Goal: Transaction & Acquisition: Subscribe to service/newsletter

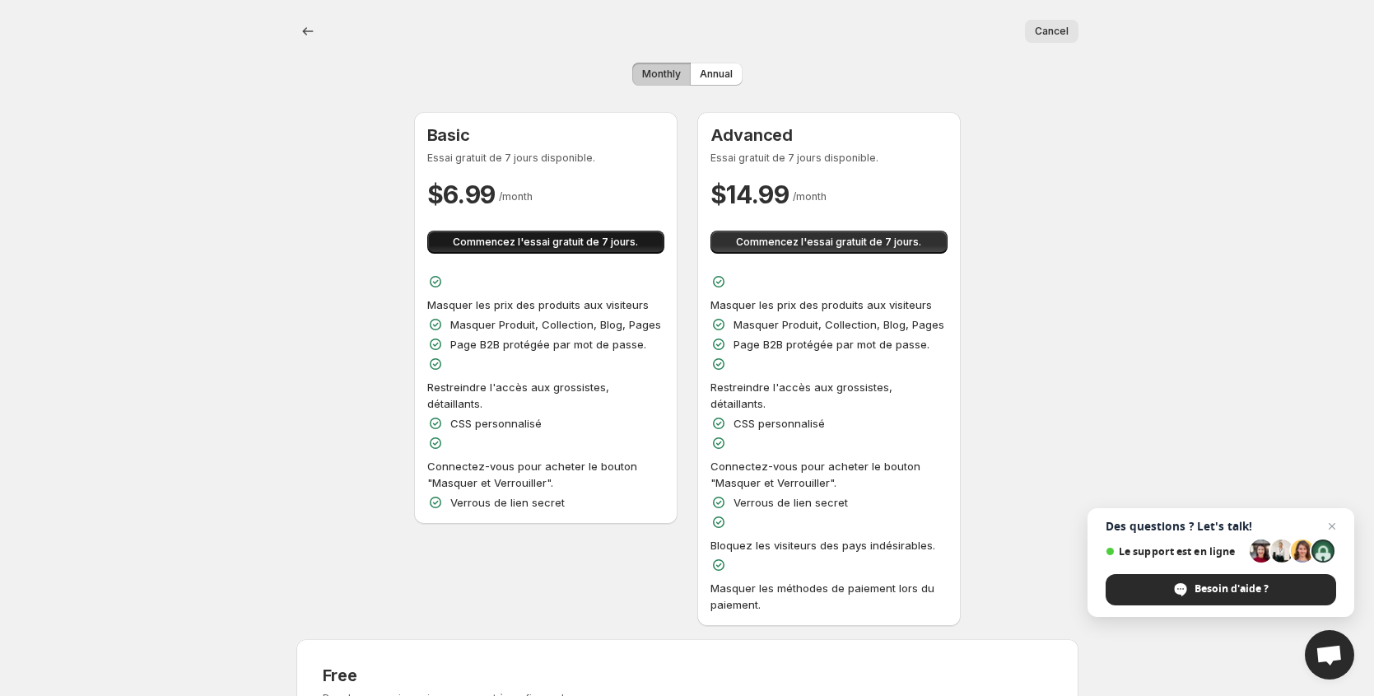
click at [536, 245] on span "Commencez l'essai gratuit de 7 jours." at bounding box center [545, 241] width 185 height 13
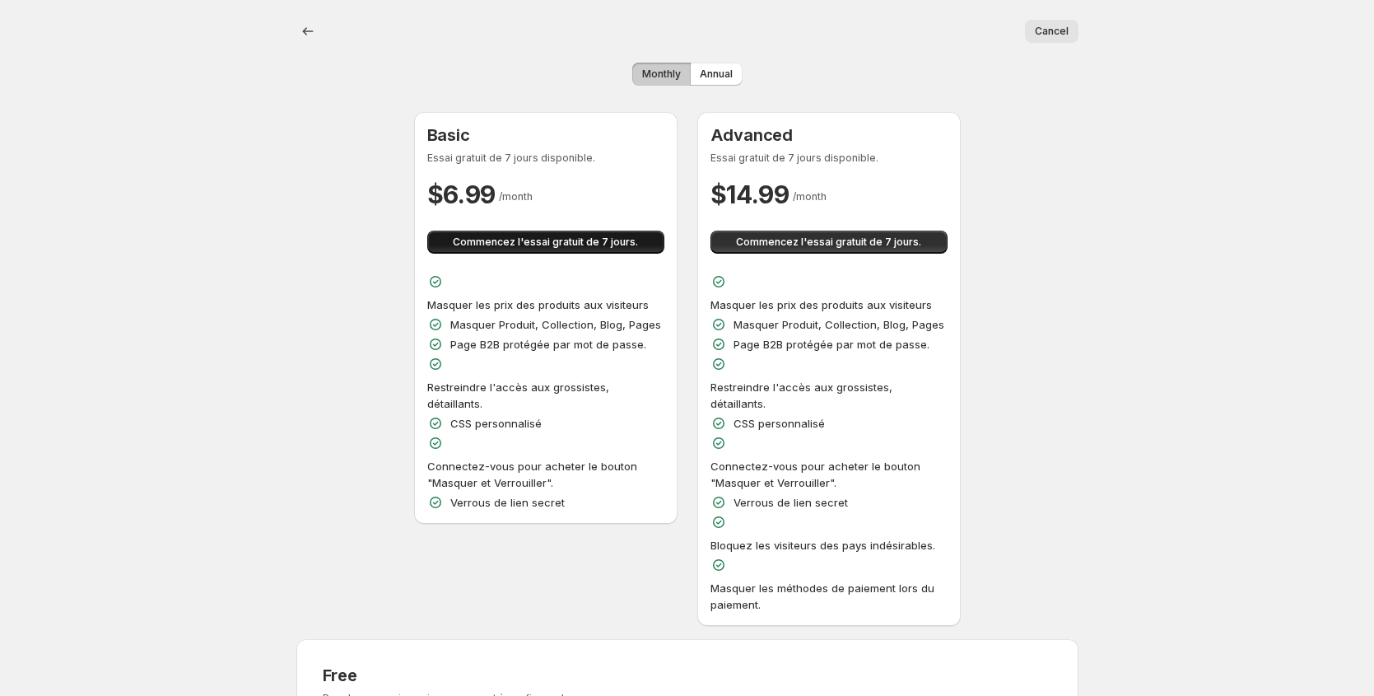
click at [557, 246] on span "Commencez l'essai gratuit de 7 jours." at bounding box center [545, 241] width 185 height 13
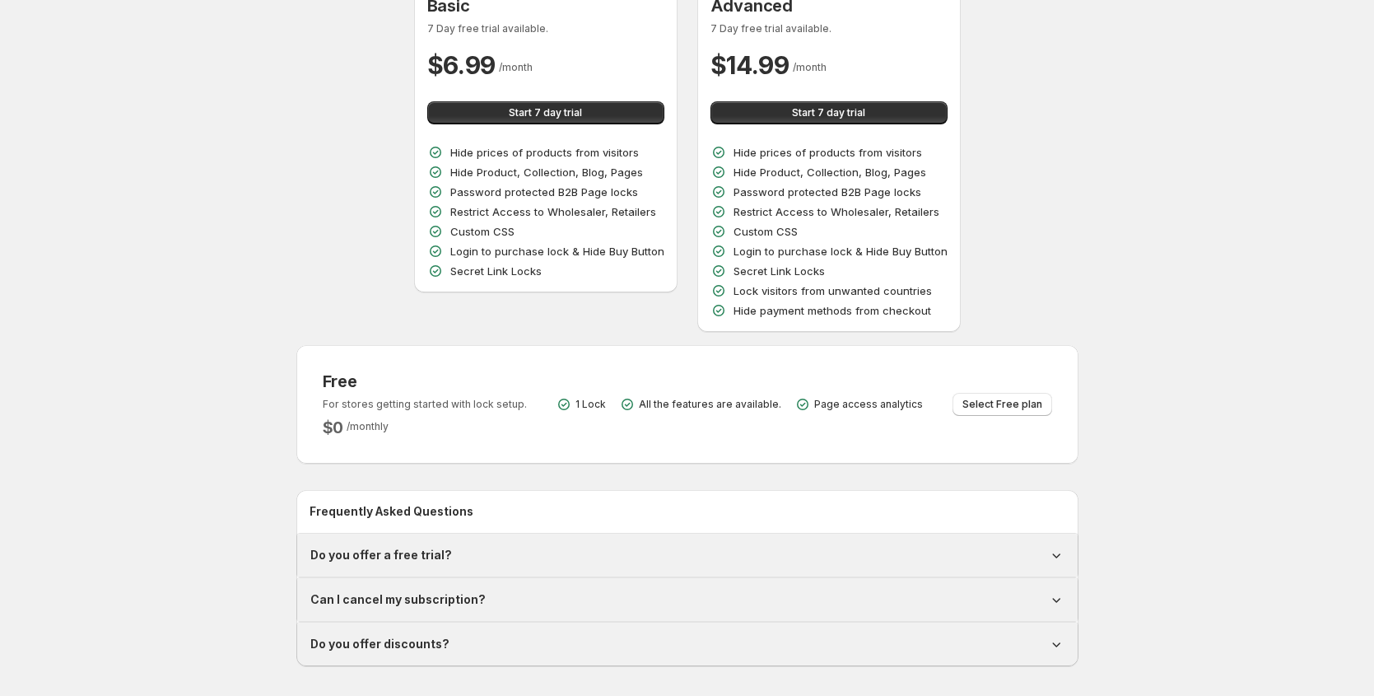
scroll to position [313, 0]
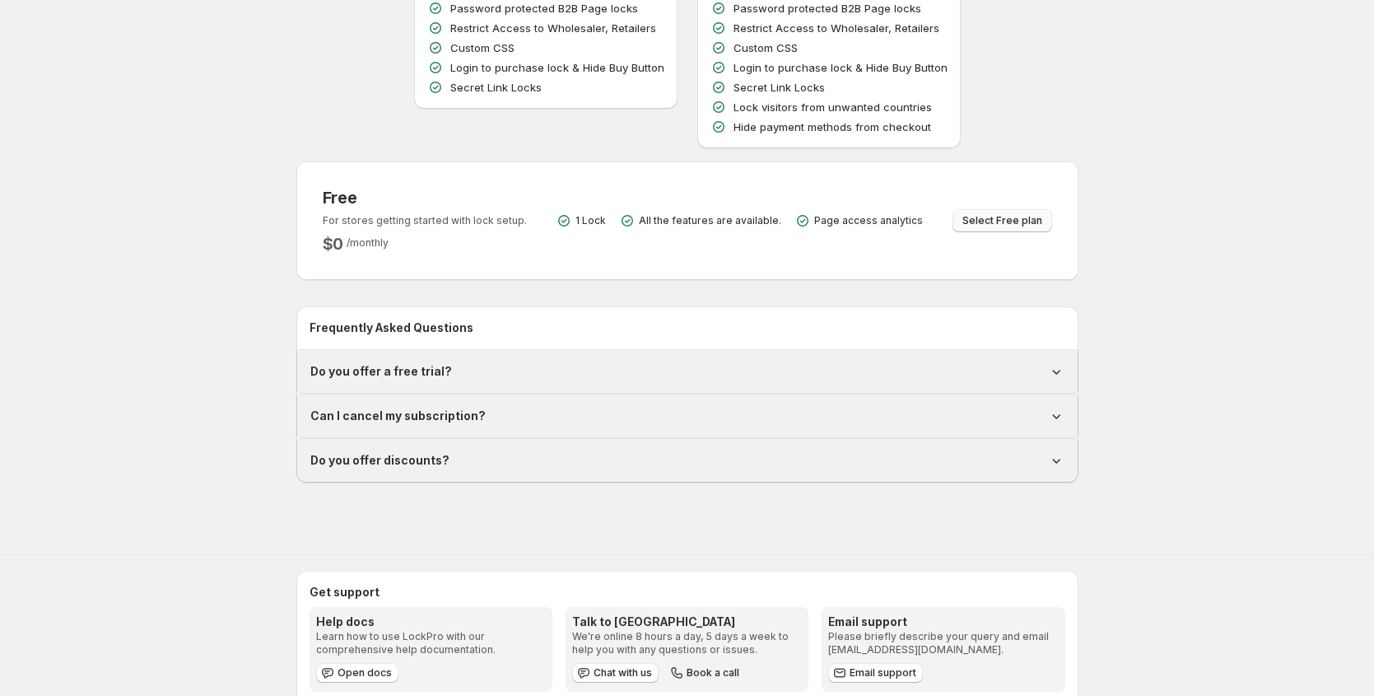
click at [981, 223] on div "Monthly Annual Basic 7 Day free trial available. $ 6.99 / month Start 7 day tri…" at bounding box center [680, 125] width 795 height 776
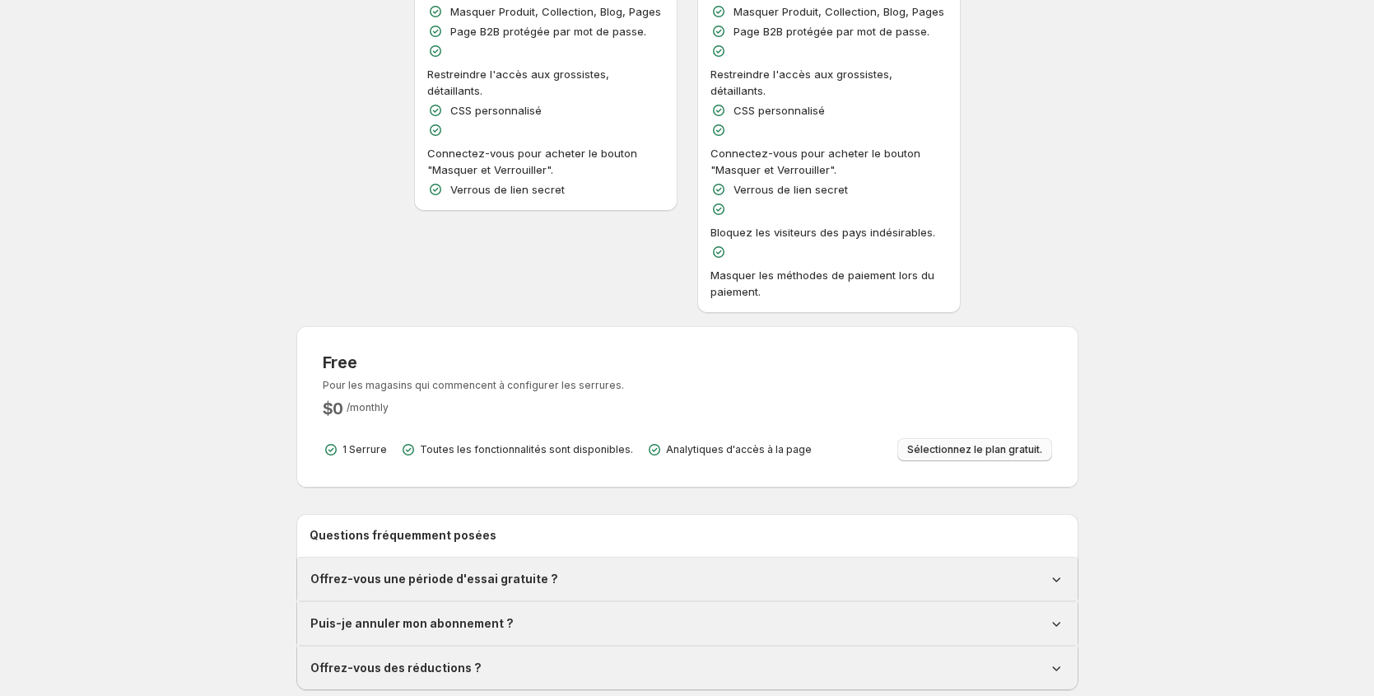
click at [981, 443] on span "Sélectionnez le plan gratuit." at bounding box center [974, 449] width 135 height 13
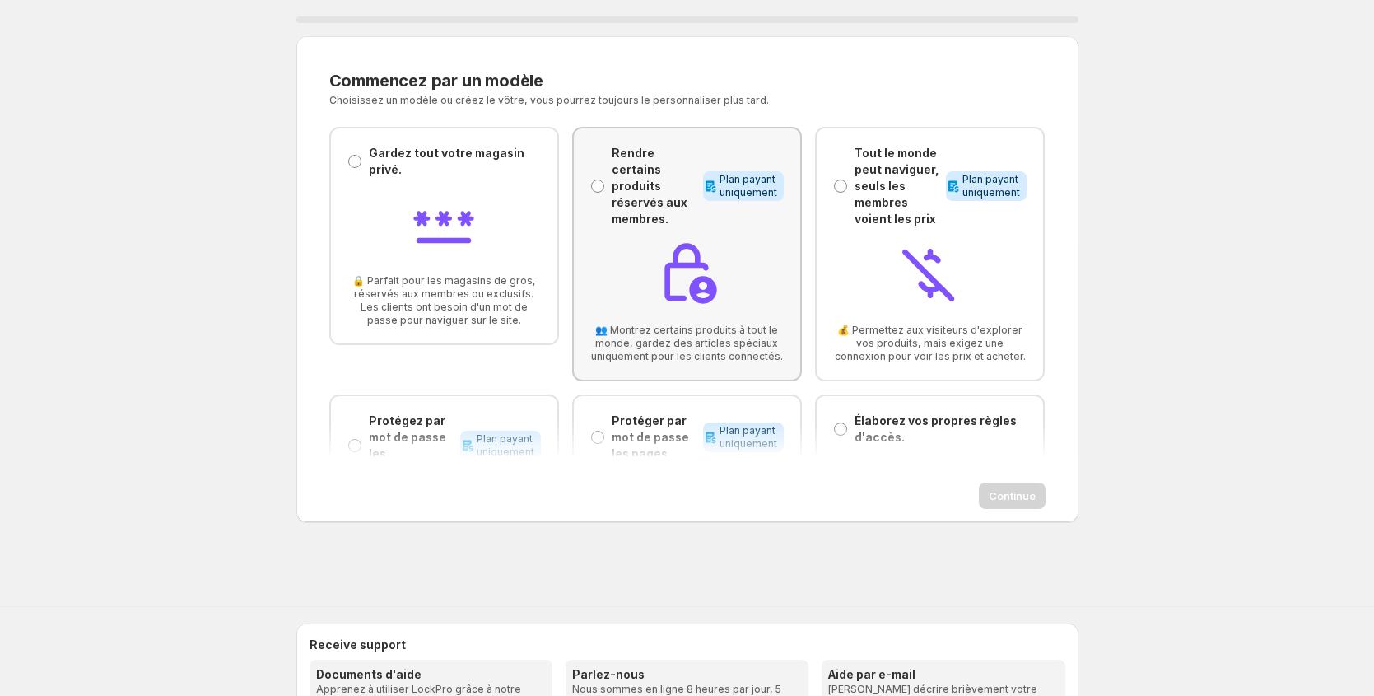
click at [658, 205] on p "Rendre certains produits réservés aux membres." at bounding box center [654, 186] width 85 height 82
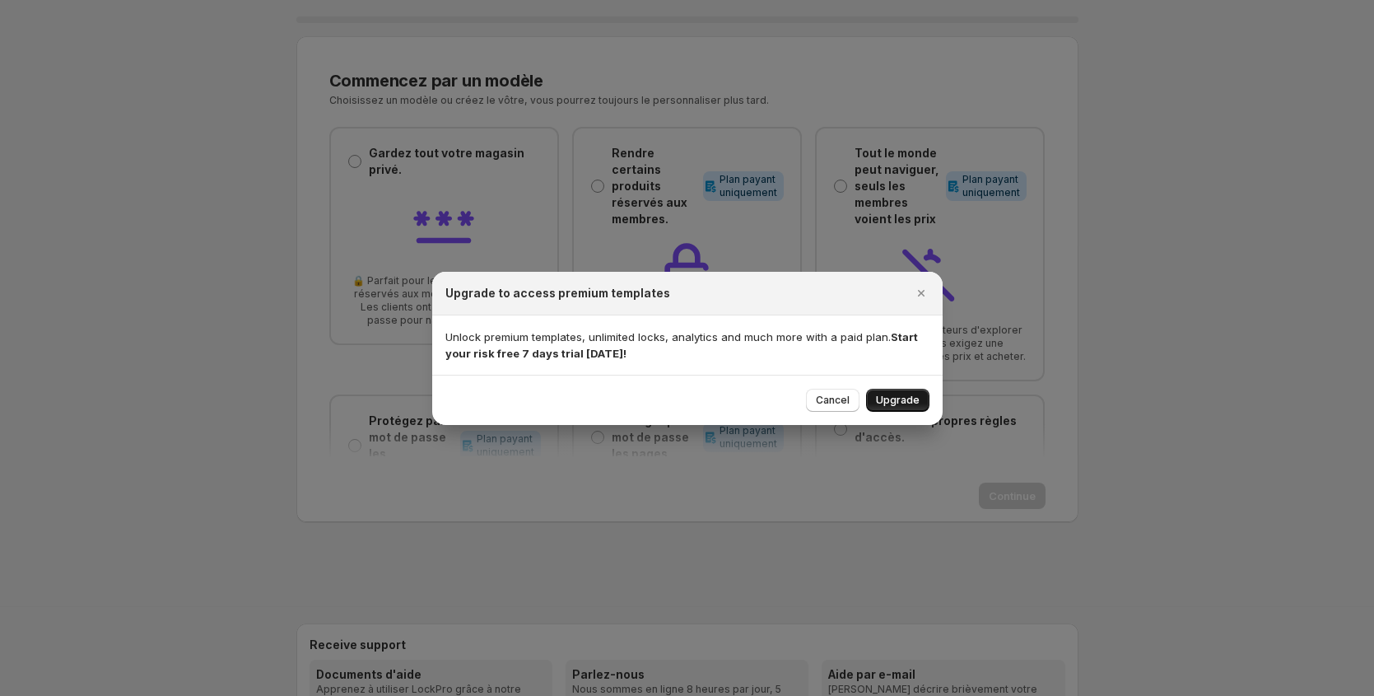
click at [890, 402] on span "Upgrade" at bounding box center [898, 400] width 44 height 13
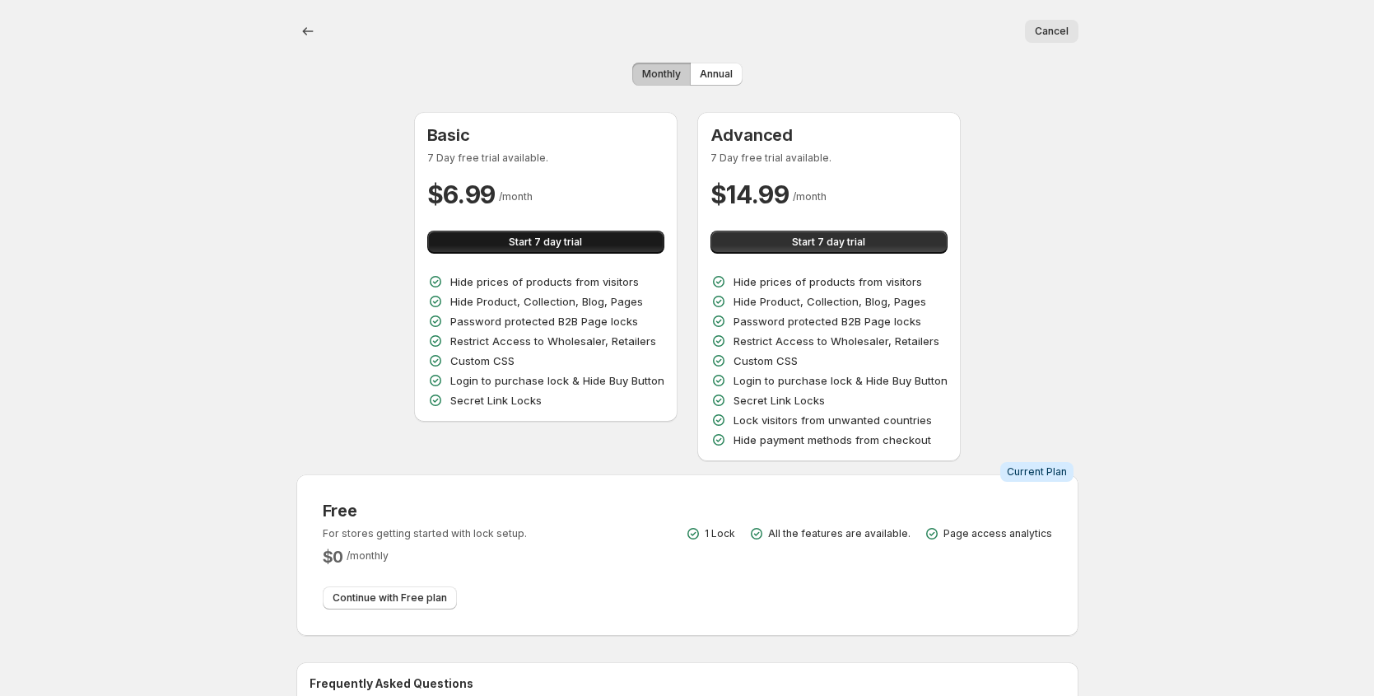
click at [595, 237] on button "Start 7 day trial" at bounding box center [545, 242] width 237 height 23
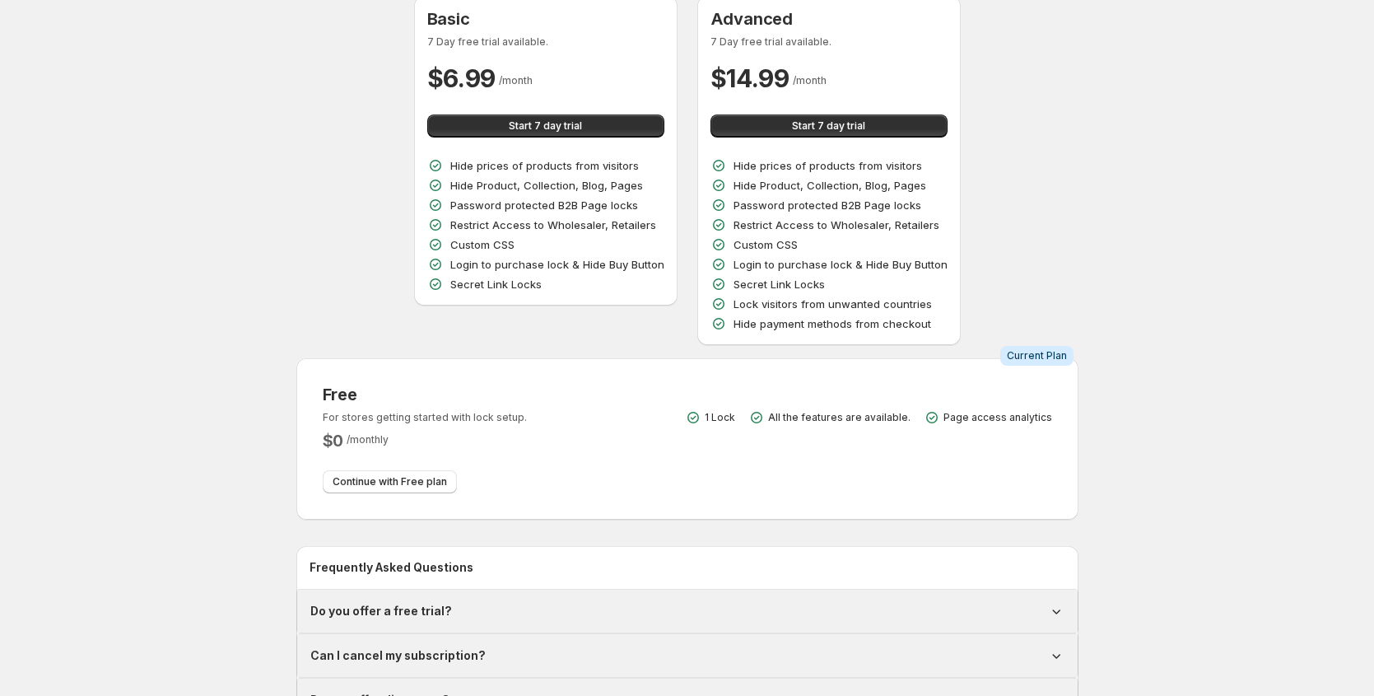
scroll to position [170, 0]
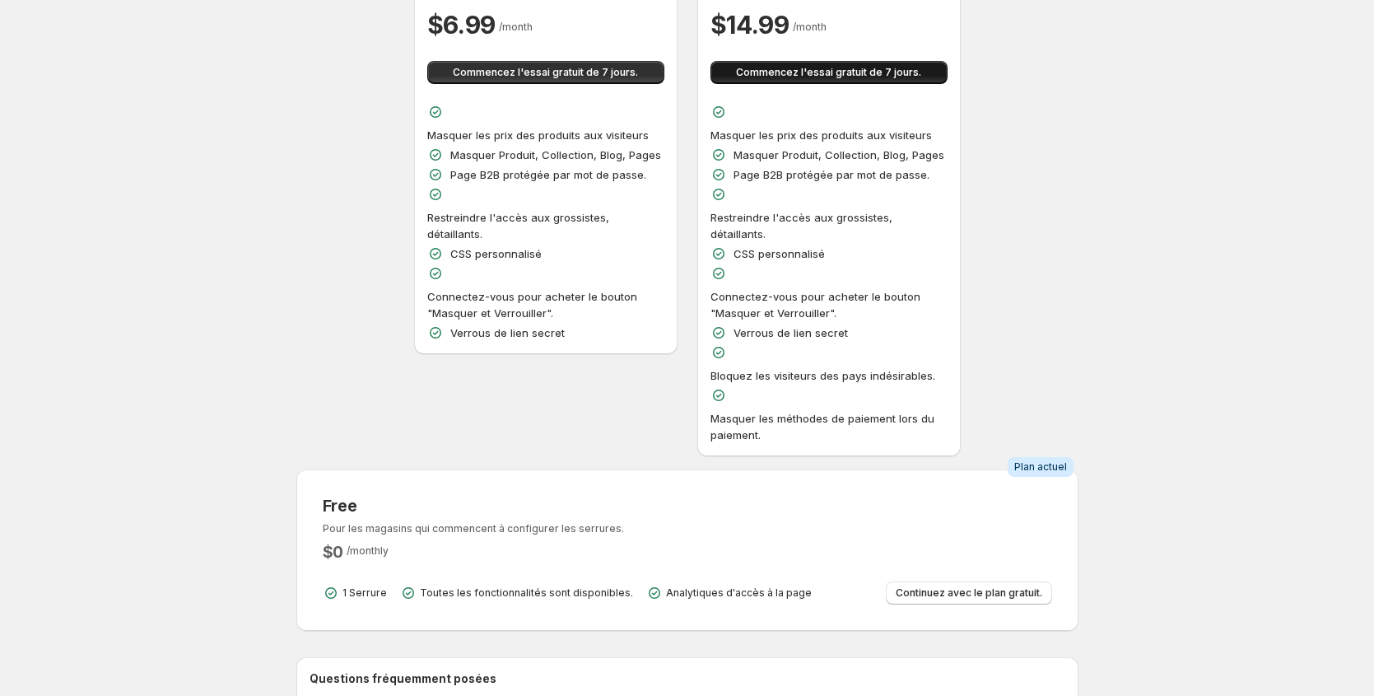
click at [886, 77] on span "Commencez l'essai gratuit de 7 jours." at bounding box center [828, 72] width 185 height 13
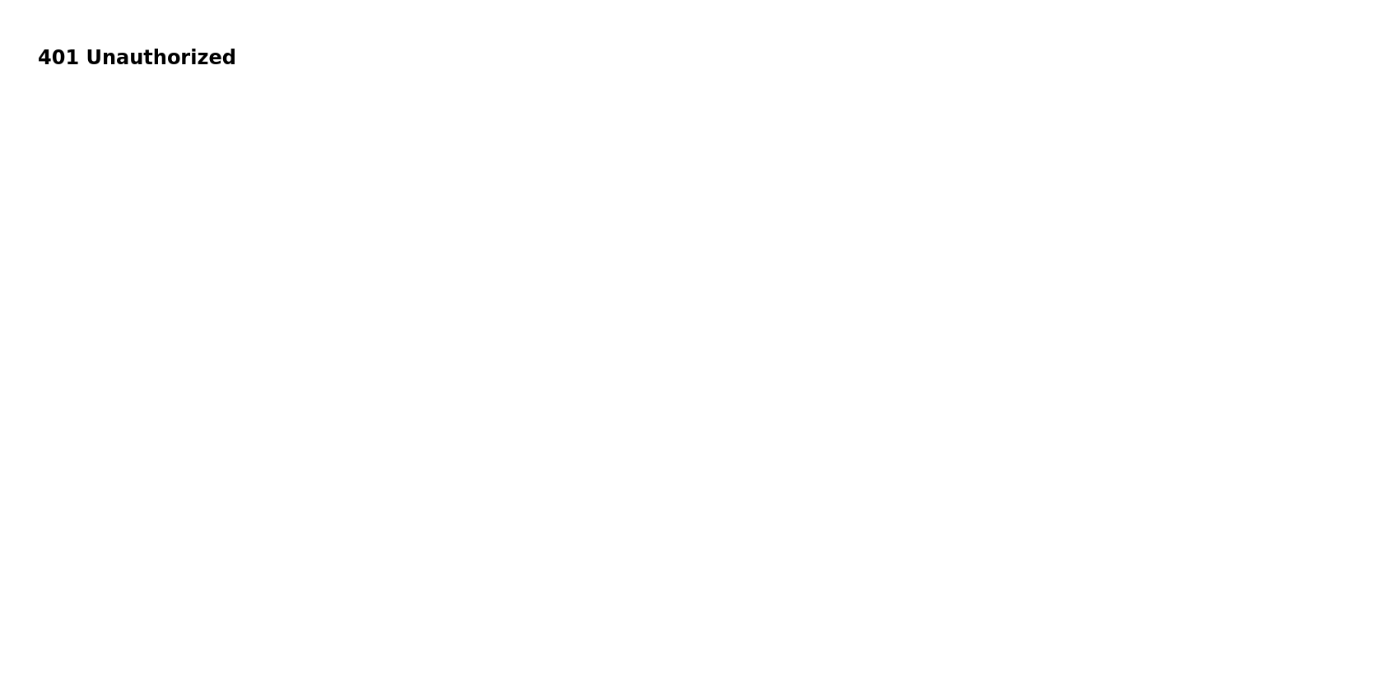
scroll to position [0, 0]
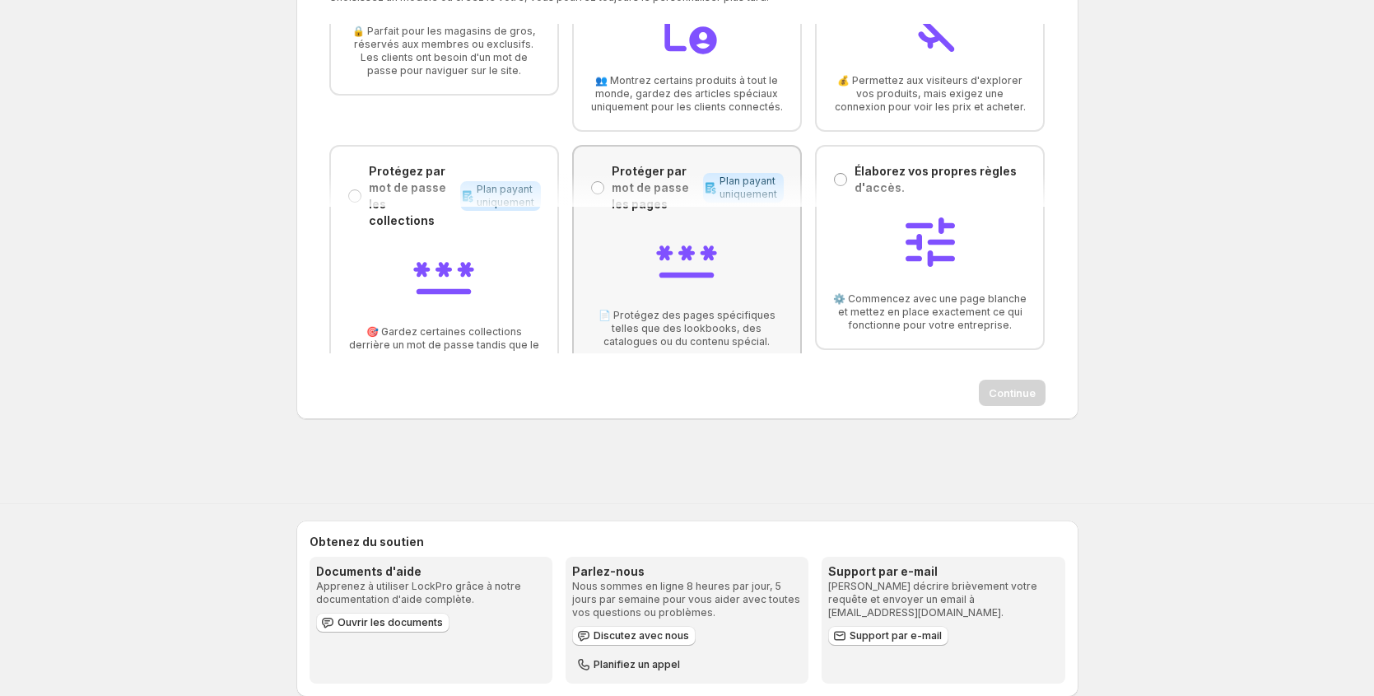
scroll to position [131, 0]
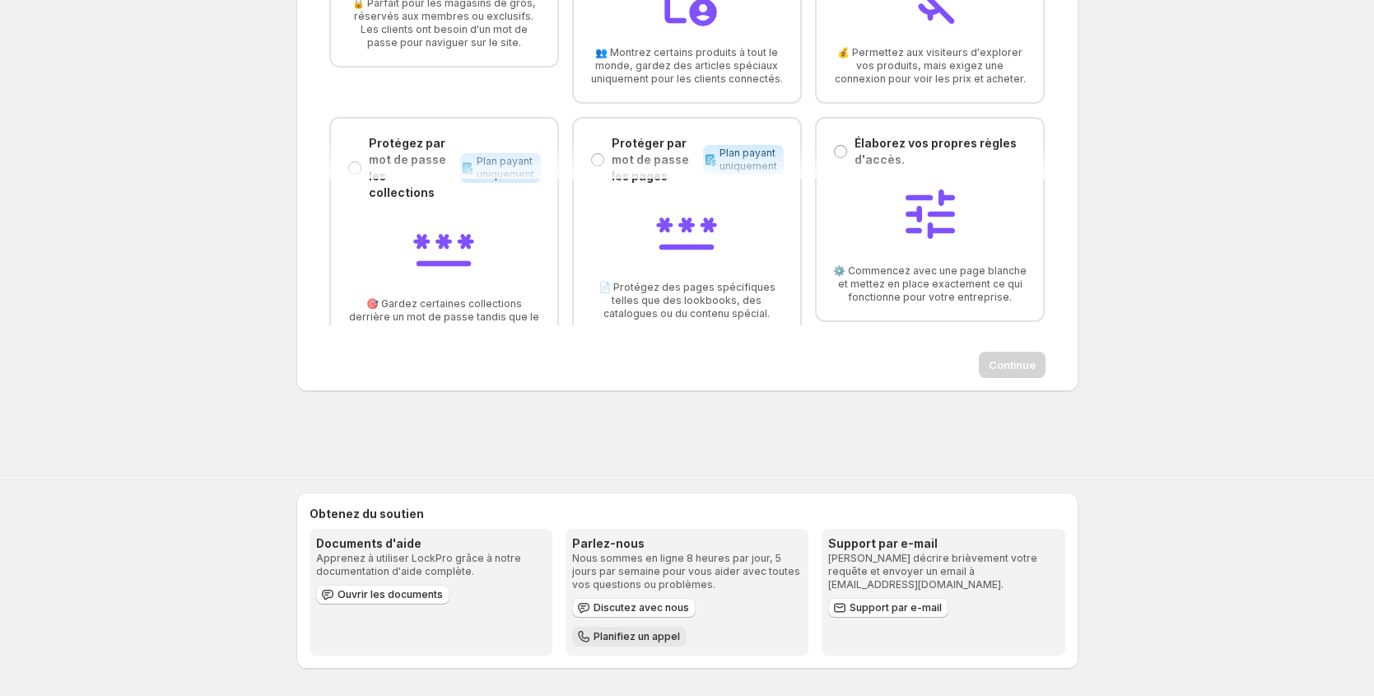
click at [671, 637] on span "Planifiez un appel" at bounding box center [637, 636] width 86 height 13
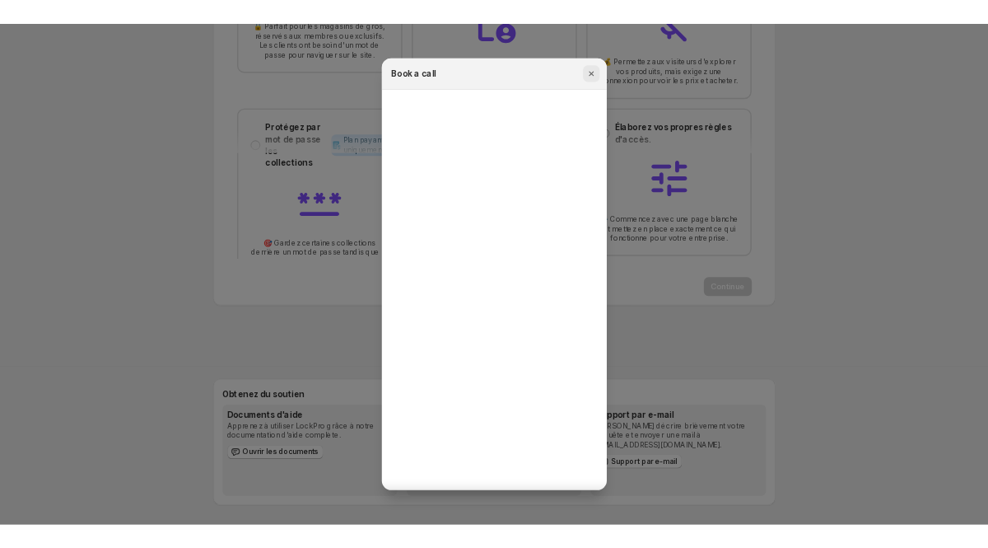
scroll to position [102, 0]
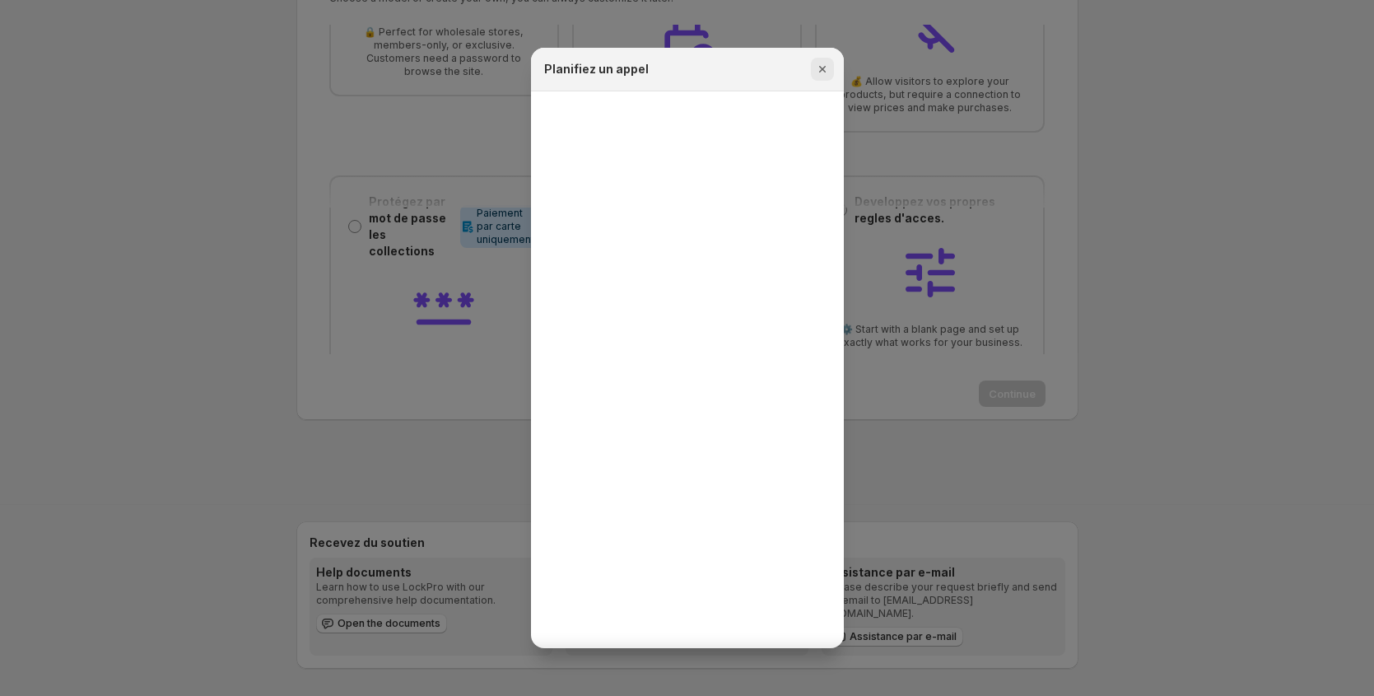
click at [825, 72] on icon "Close" at bounding box center [822, 69] width 16 height 16
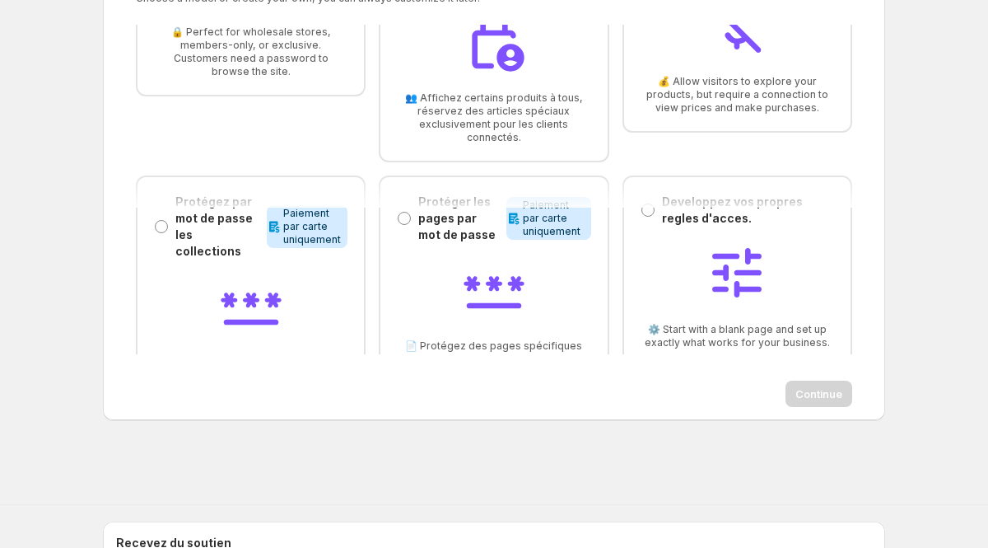
scroll to position [0, 0]
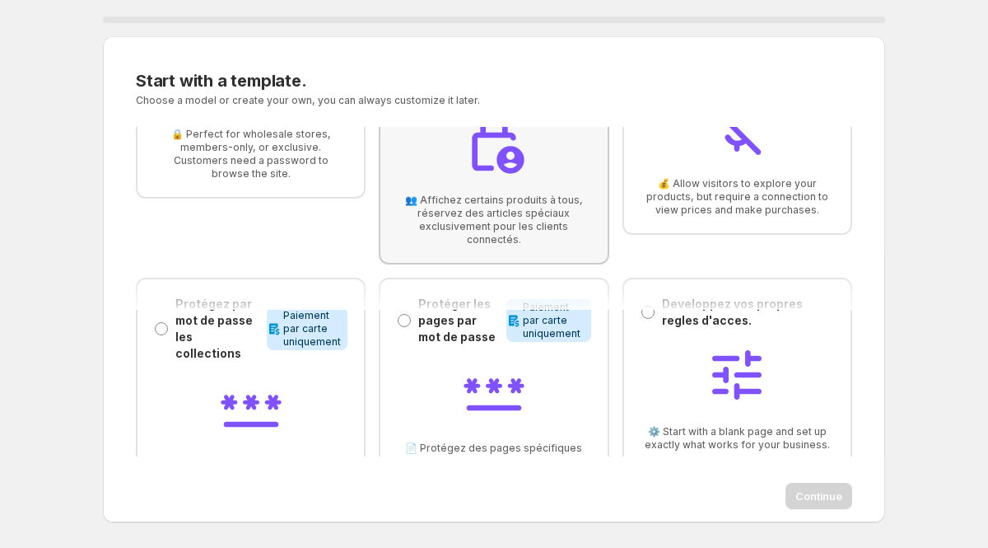
click at [551, 200] on span "👥 Affichez certains produits à tous, réservez des articles spéciaux exclusiveme…" at bounding box center [493, 219] width 193 height 53
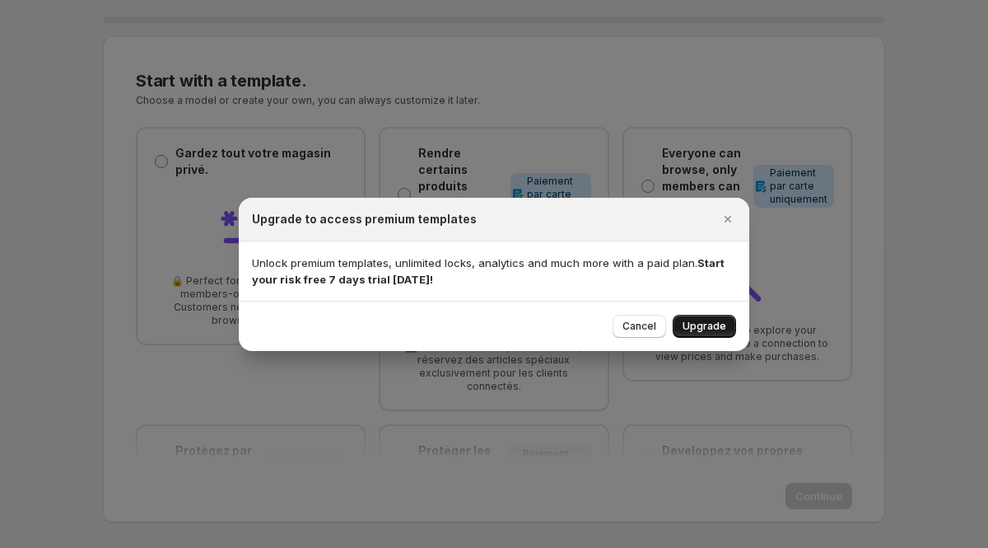
click at [697, 327] on span "Upgrade" at bounding box center [705, 325] width 44 height 13
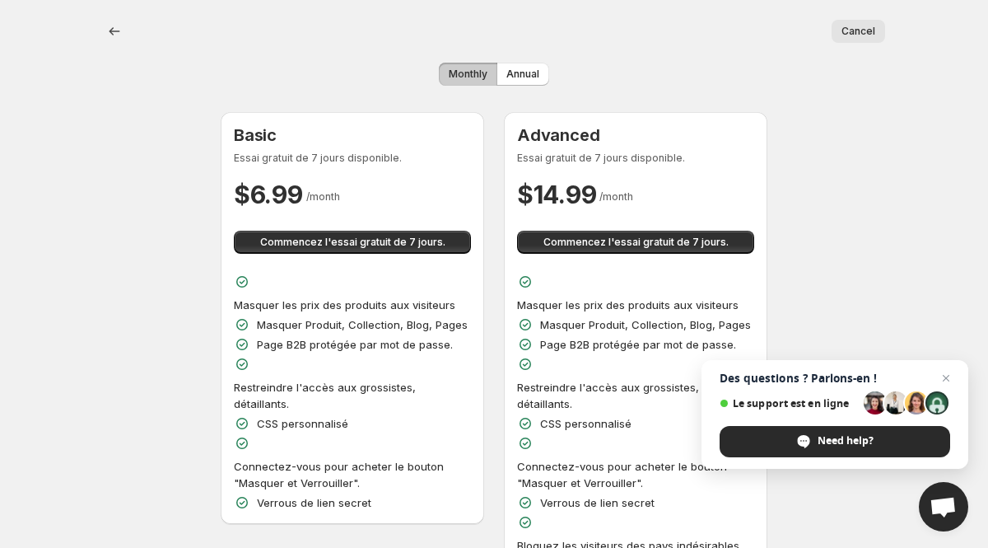
click at [370, 263] on div "Basic Essai gratuit de 7 jours disponible. $ 6.99 / month Commencez l'essai gra…" at bounding box center [352, 317] width 237 height 385
click at [367, 240] on span "Commencez l'essai gratuit de 7 jours." at bounding box center [352, 241] width 185 height 13
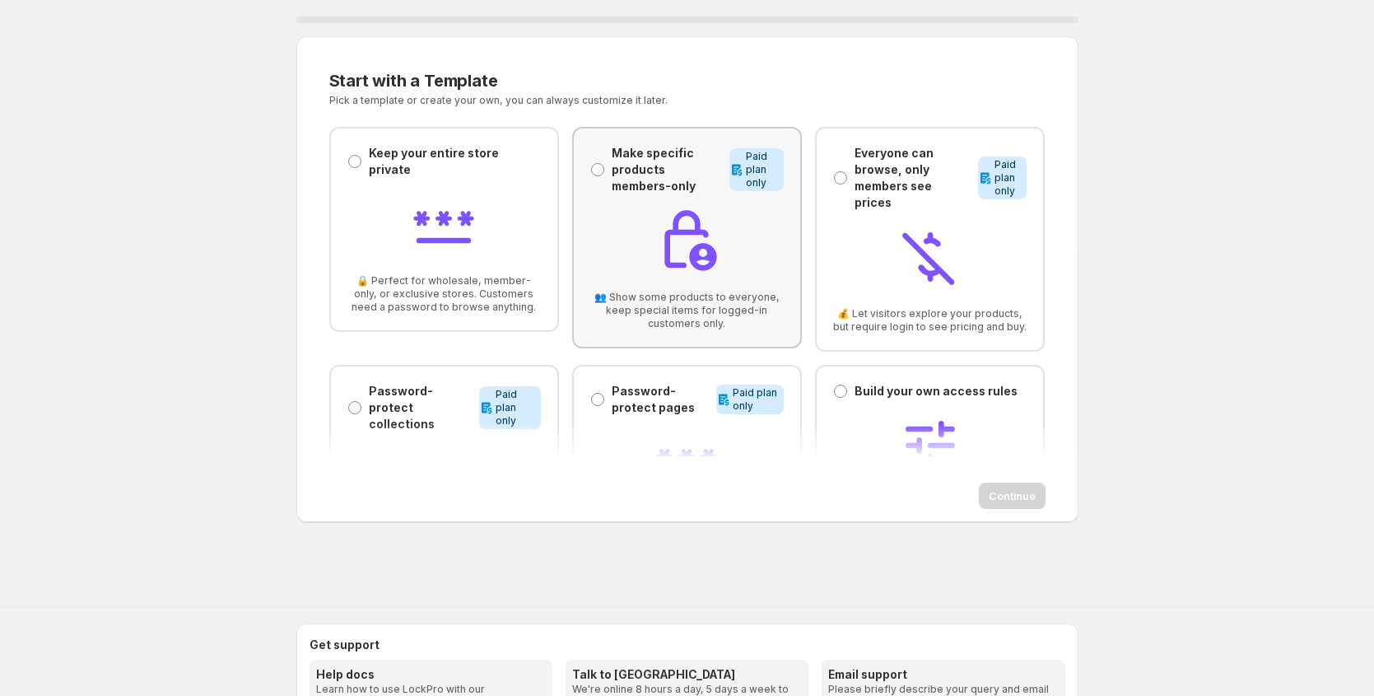
click at [631, 216] on div at bounding box center [686, 242] width 193 height 70
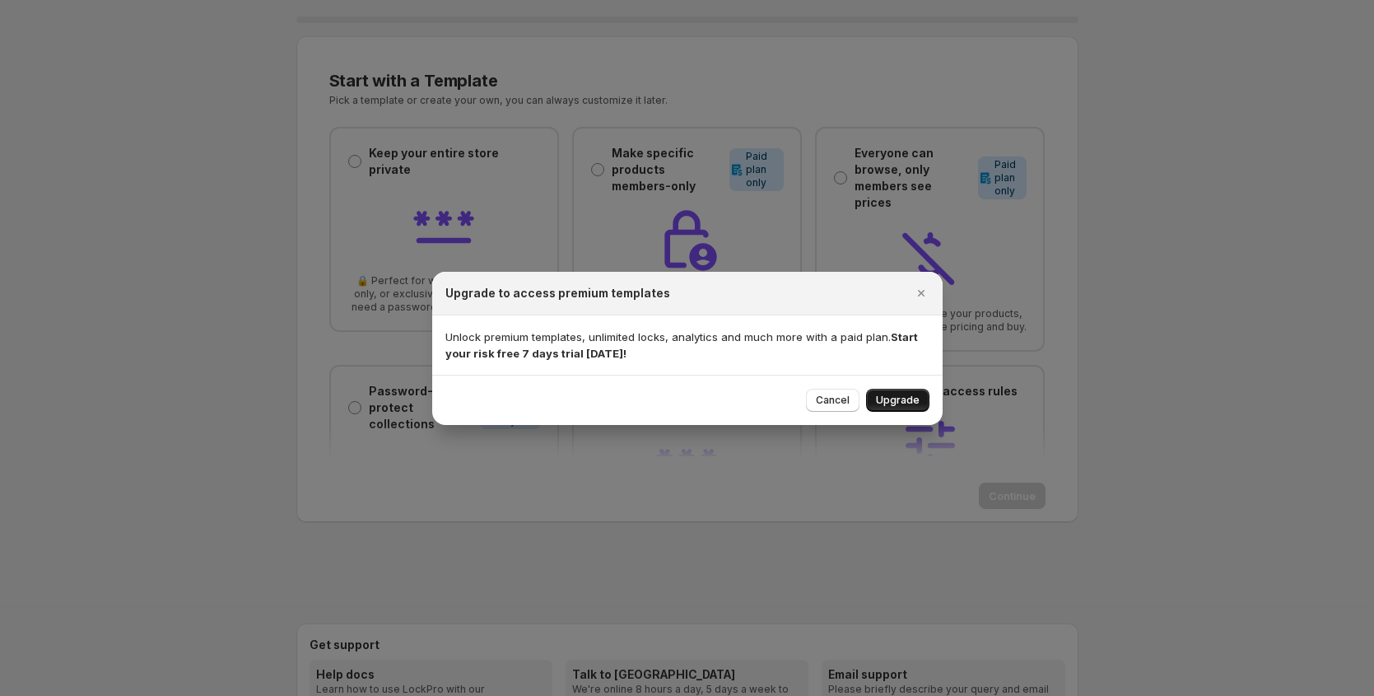
click at [891, 402] on span "Upgrade" at bounding box center [898, 400] width 44 height 13
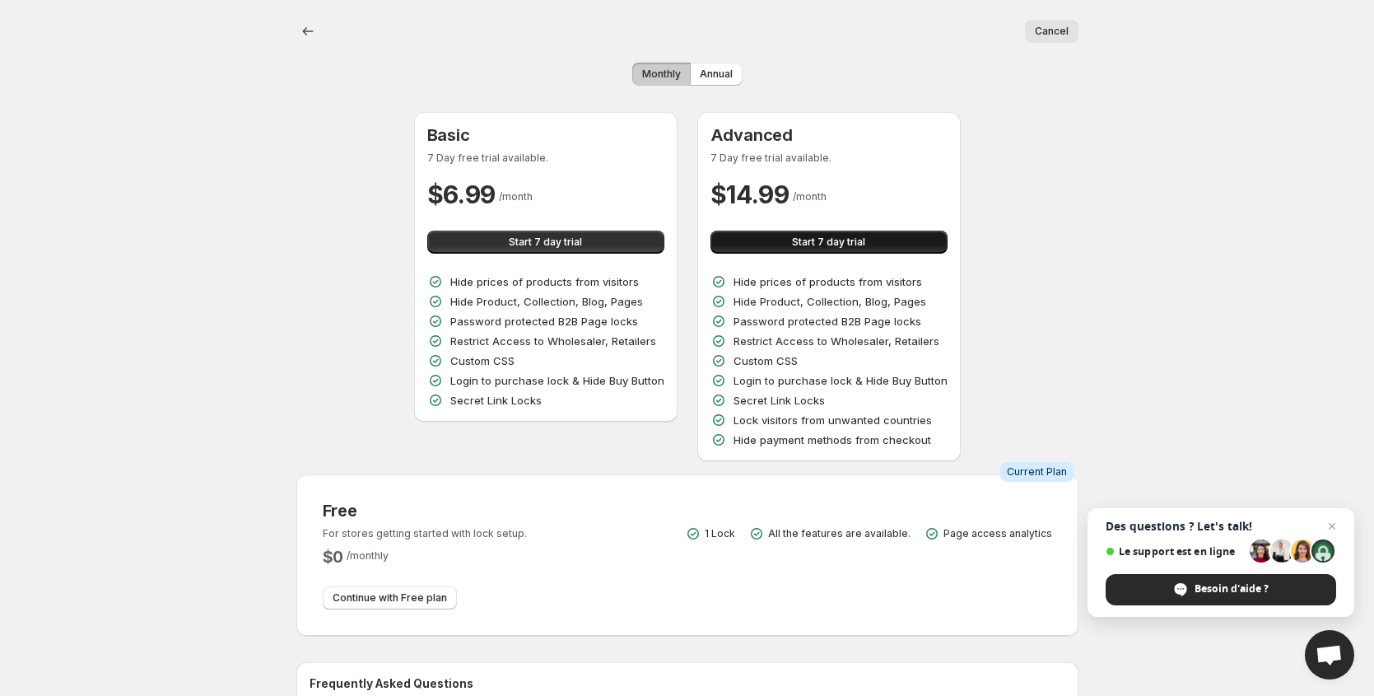
click at [754, 244] on button "Start 7 day trial" at bounding box center [829, 242] width 237 height 23
